Goal: Transaction & Acquisition: Purchase product/service

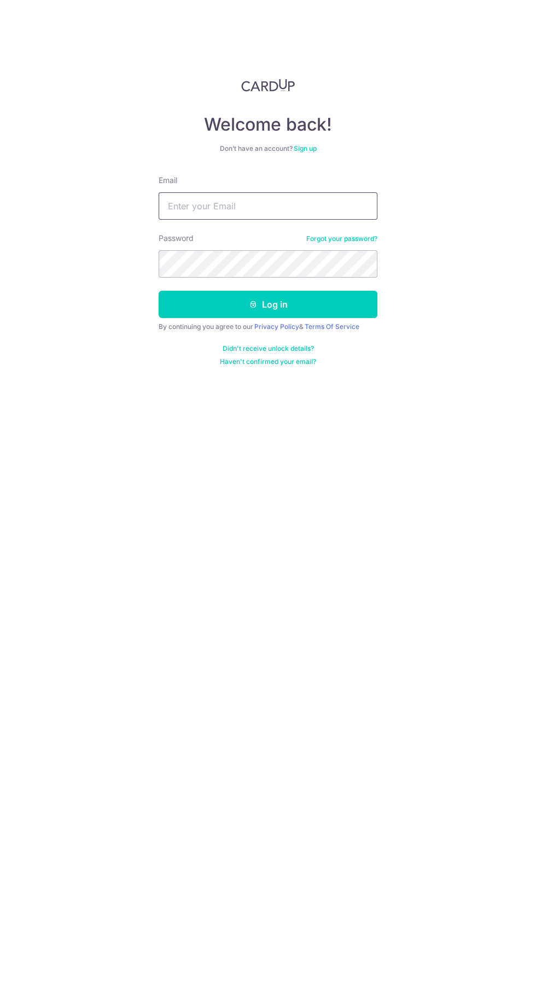
type input "[EMAIL_ADDRESS][DOMAIN_NAME]"
click at [158, 291] on button "Log in" at bounding box center [267, 304] width 219 height 27
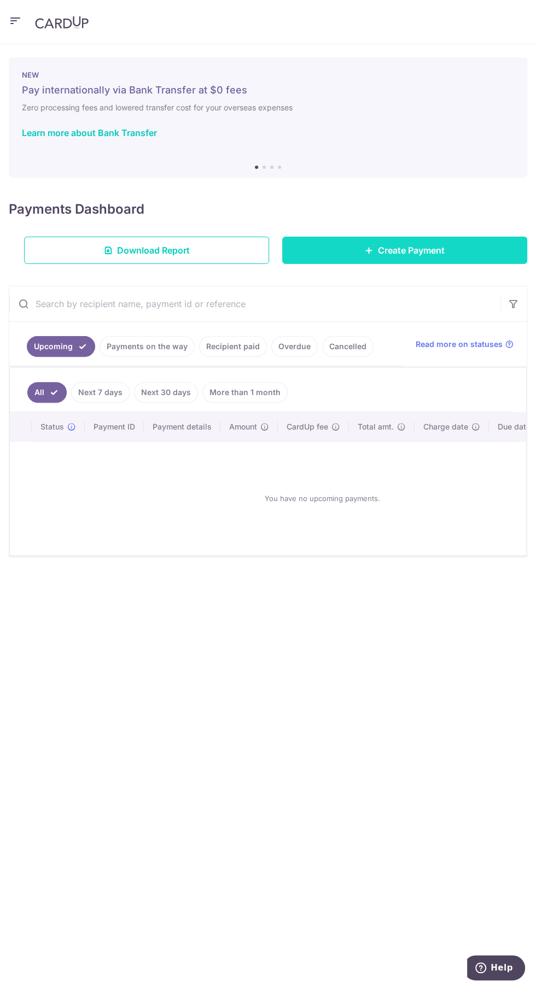
click at [445, 249] on link "Create Payment" at bounding box center [404, 250] width 245 height 27
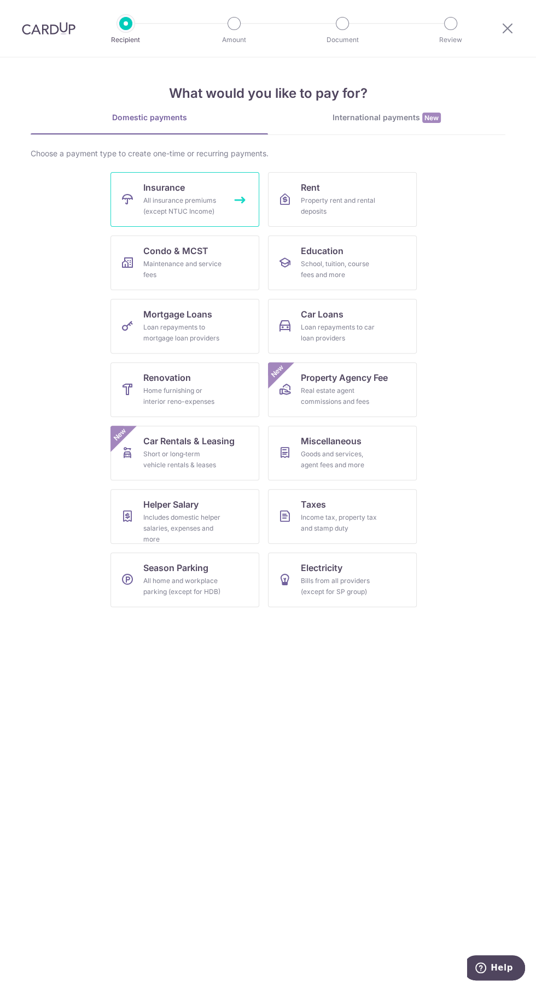
click at [215, 198] on div "All insurance premiums (except NTUC Income)" at bounding box center [182, 206] width 79 height 22
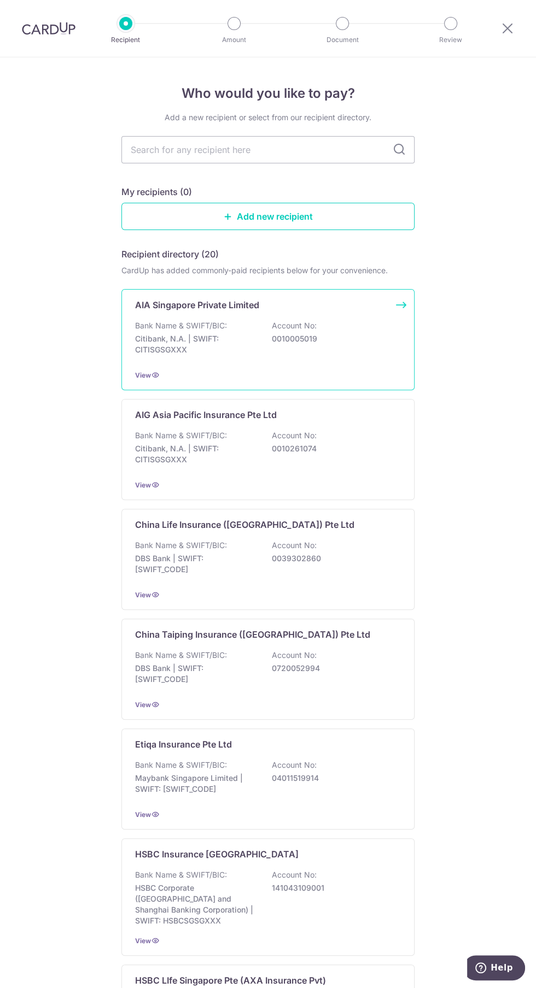
click at [360, 336] on p "0010005019" at bounding box center [333, 338] width 122 height 11
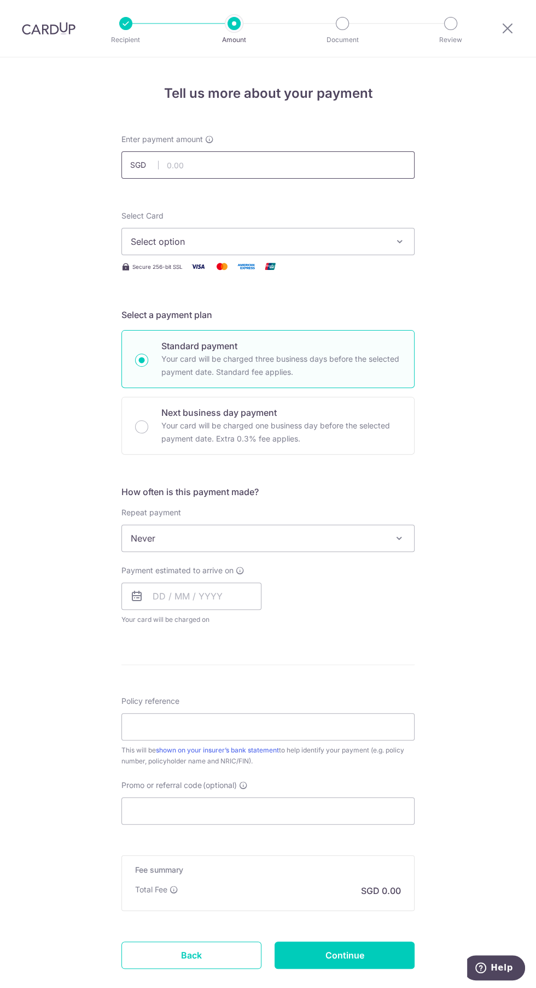
click at [347, 164] on input "text" at bounding box center [267, 164] width 293 height 27
type input "499.60"
click at [493, 348] on div "Tell us more about your payment Enter payment amount SGD 499.60 Select Card Sel…" at bounding box center [268, 554] width 536 height 994
click at [389, 246] on button "Select option" at bounding box center [267, 241] width 293 height 27
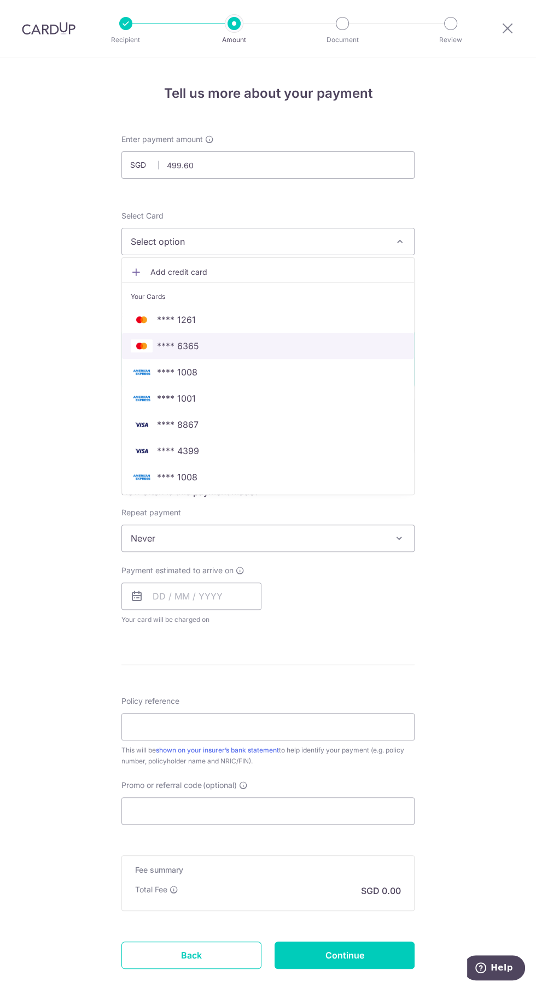
click at [354, 339] on span "**** 6365" at bounding box center [268, 345] width 274 height 13
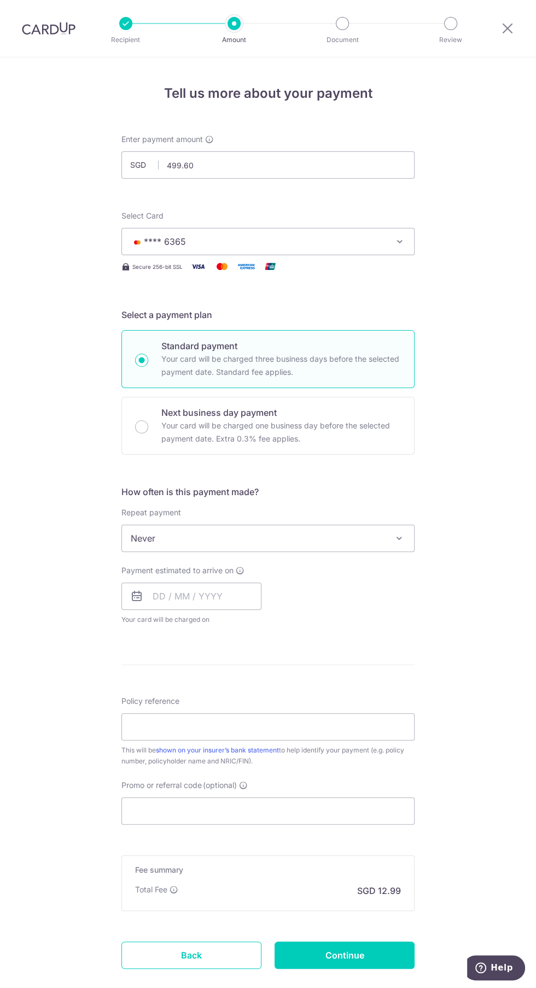
click at [400, 542] on span at bounding box center [398, 538] width 13 height 13
click at [239, 595] on input "text" at bounding box center [191, 596] width 140 height 27
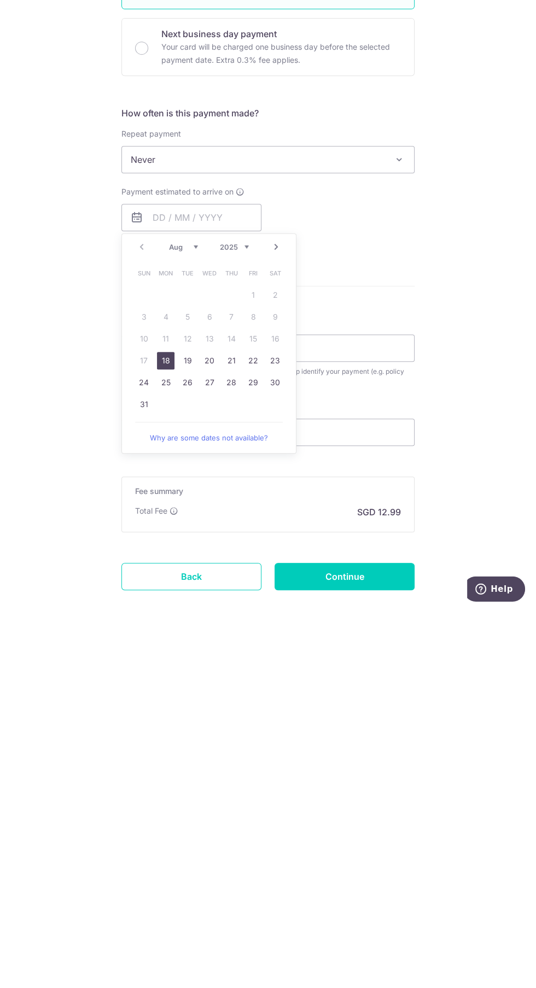
click at [165, 738] on link "18" at bounding box center [165, 739] width 17 height 17
type input "18/08/2025"
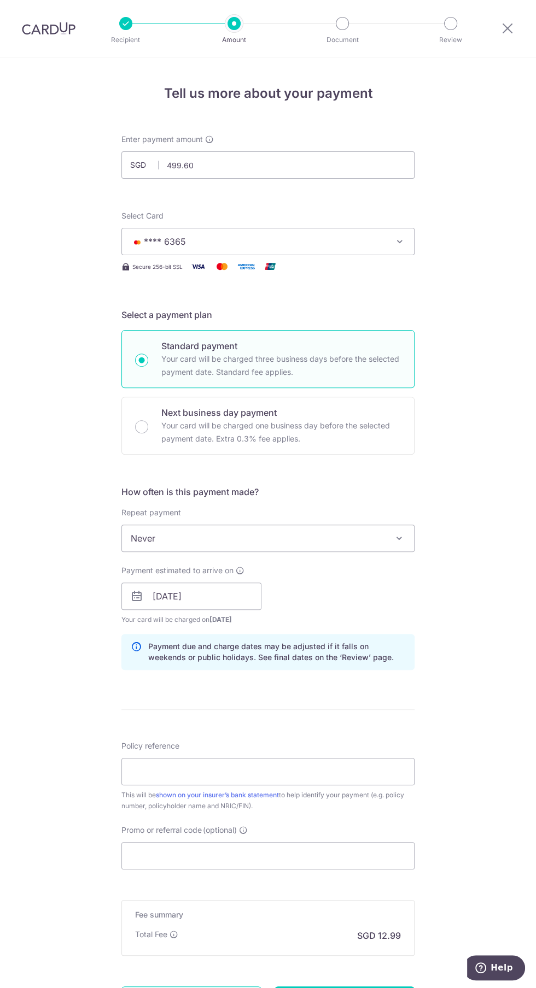
scroll to position [33, 0]
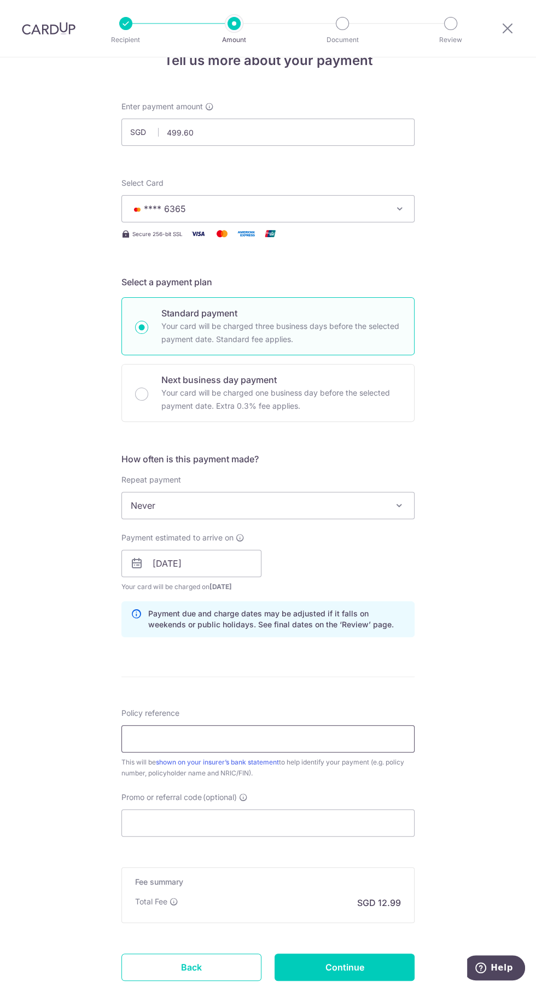
click at [338, 737] on input "Policy reference" at bounding box center [267, 738] width 293 height 27
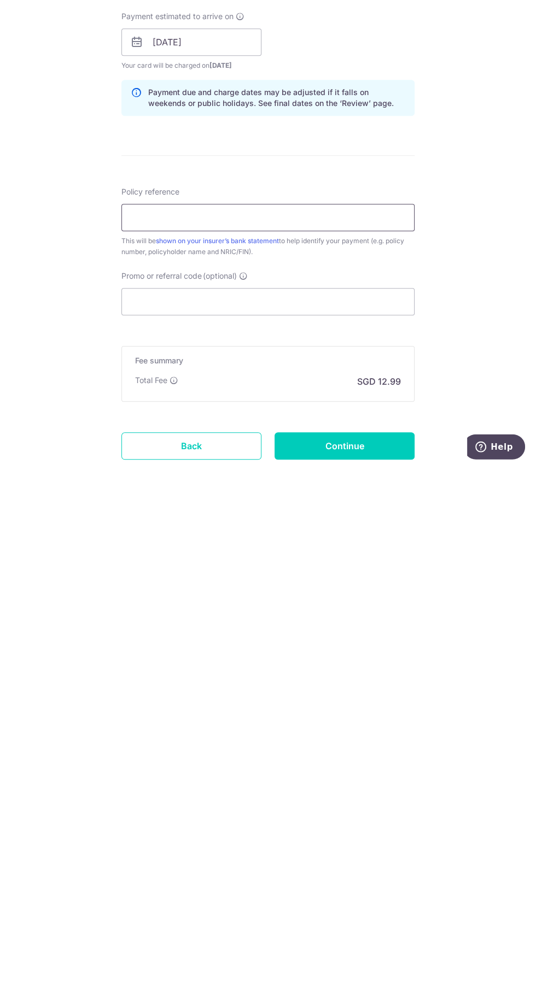
scroll to position [0, 0]
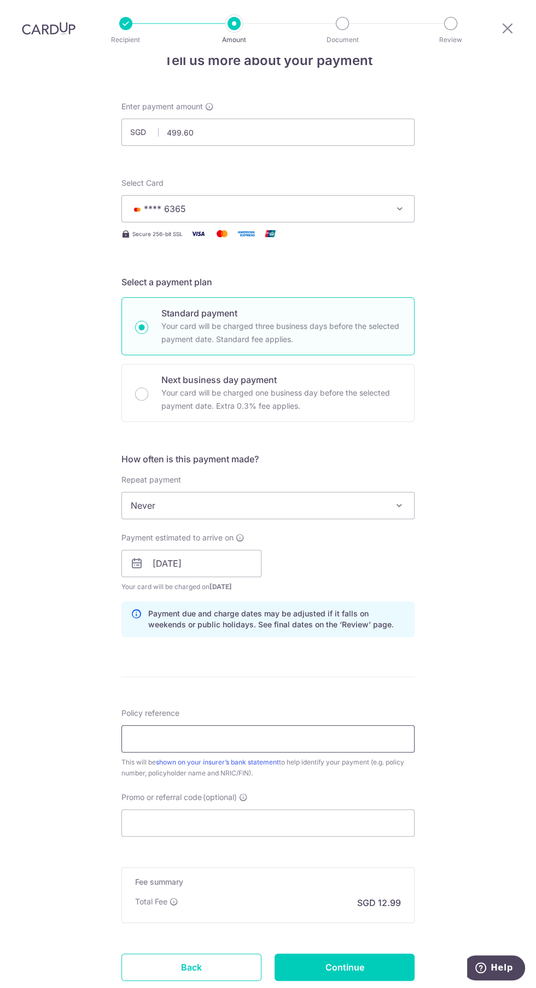
click at [327, 738] on input "Policy reference" at bounding box center [267, 738] width 293 height 27
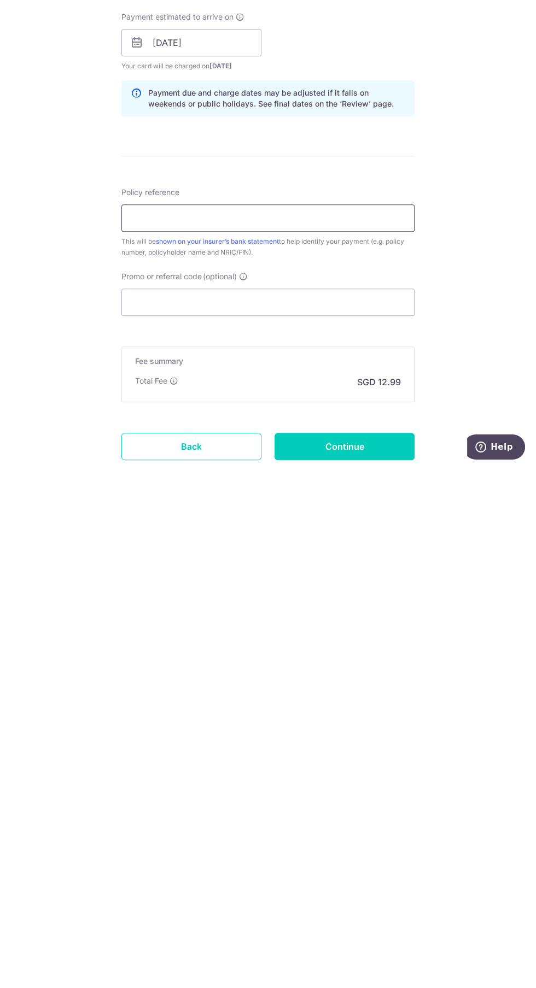
type input "E241659469 Timothy Ng"
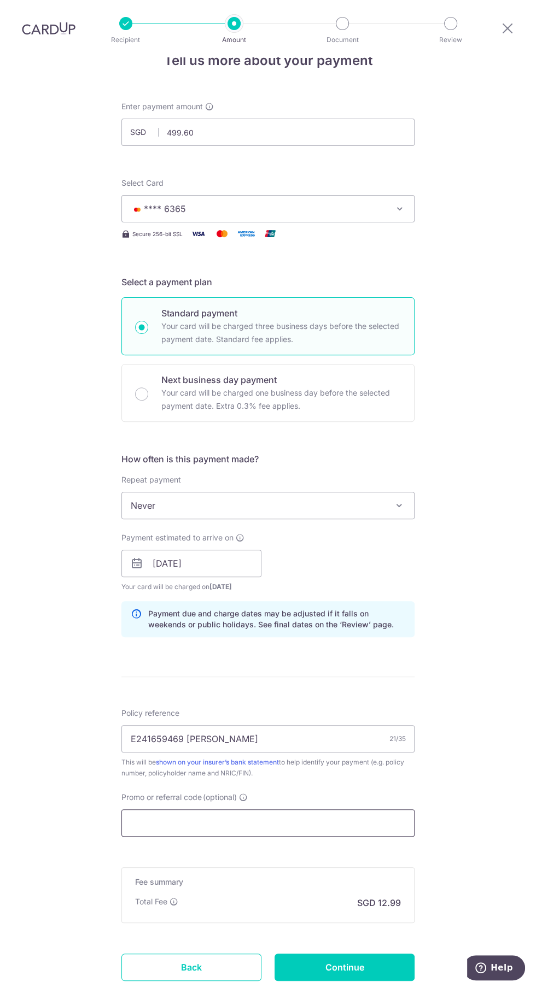
click at [312, 822] on input "Promo or referral code (optional)" at bounding box center [267, 822] width 293 height 27
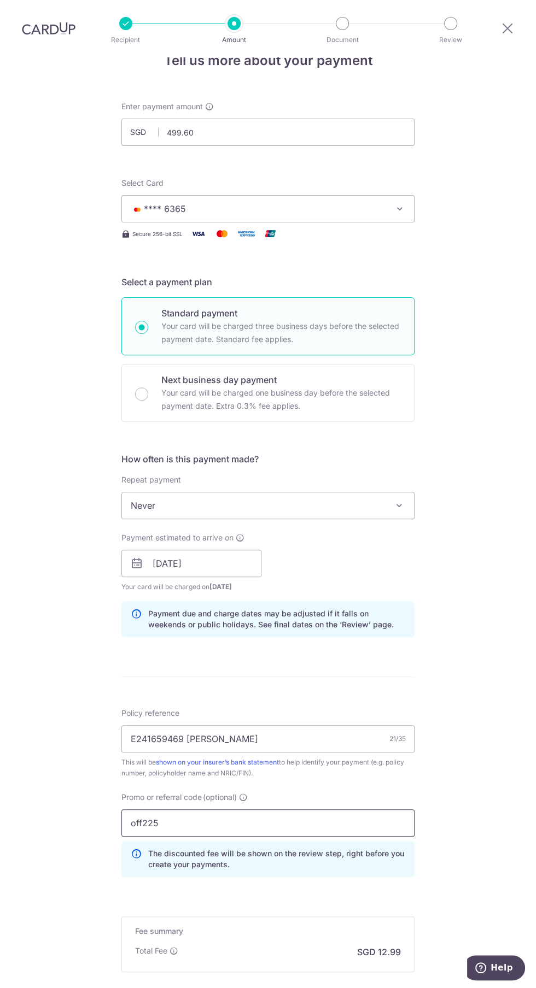
scroll to position [81, 0]
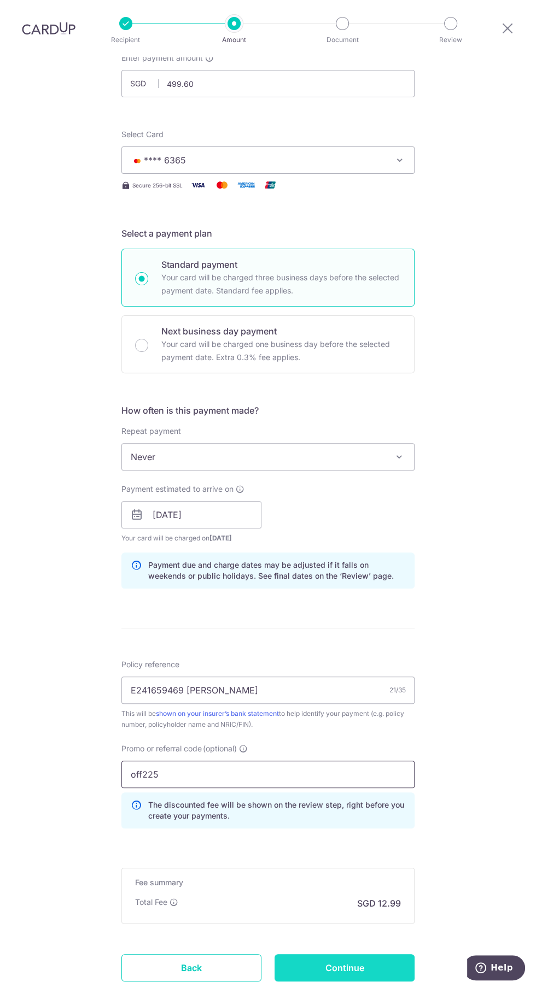
type input "off225"
click at [383, 963] on input "Continue" at bounding box center [344, 967] width 140 height 27
type input "Create Schedule"
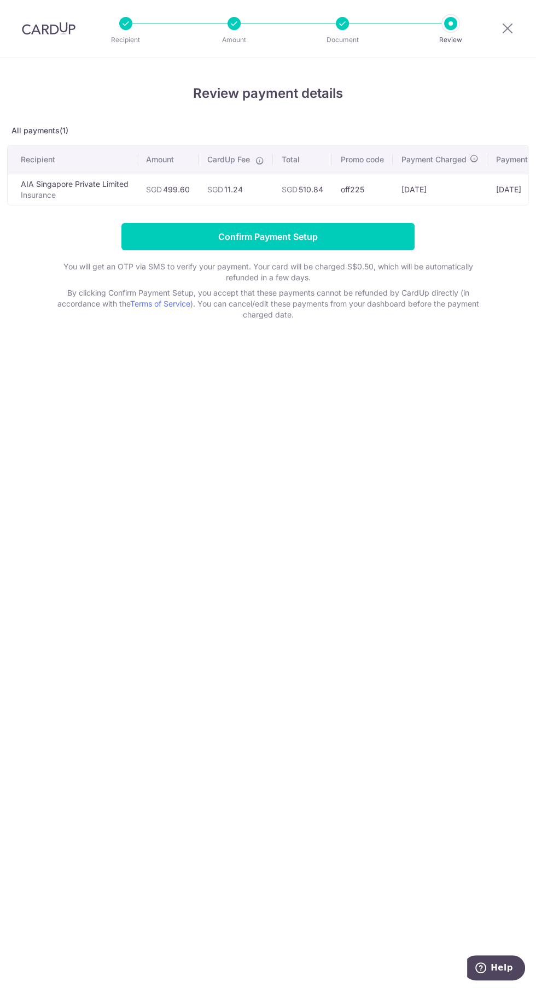
scroll to position [0, 101]
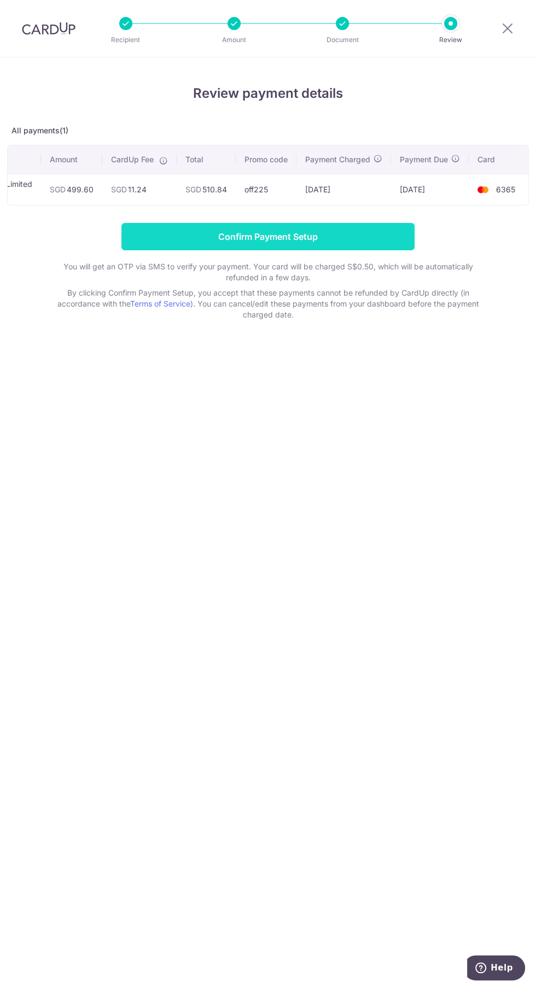
click at [367, 235] on input "Confirm Payment Setup" at bounding box center [267, 236] width 293 height 27
